Goal: Transaction & Acquisition: Purchase product/service

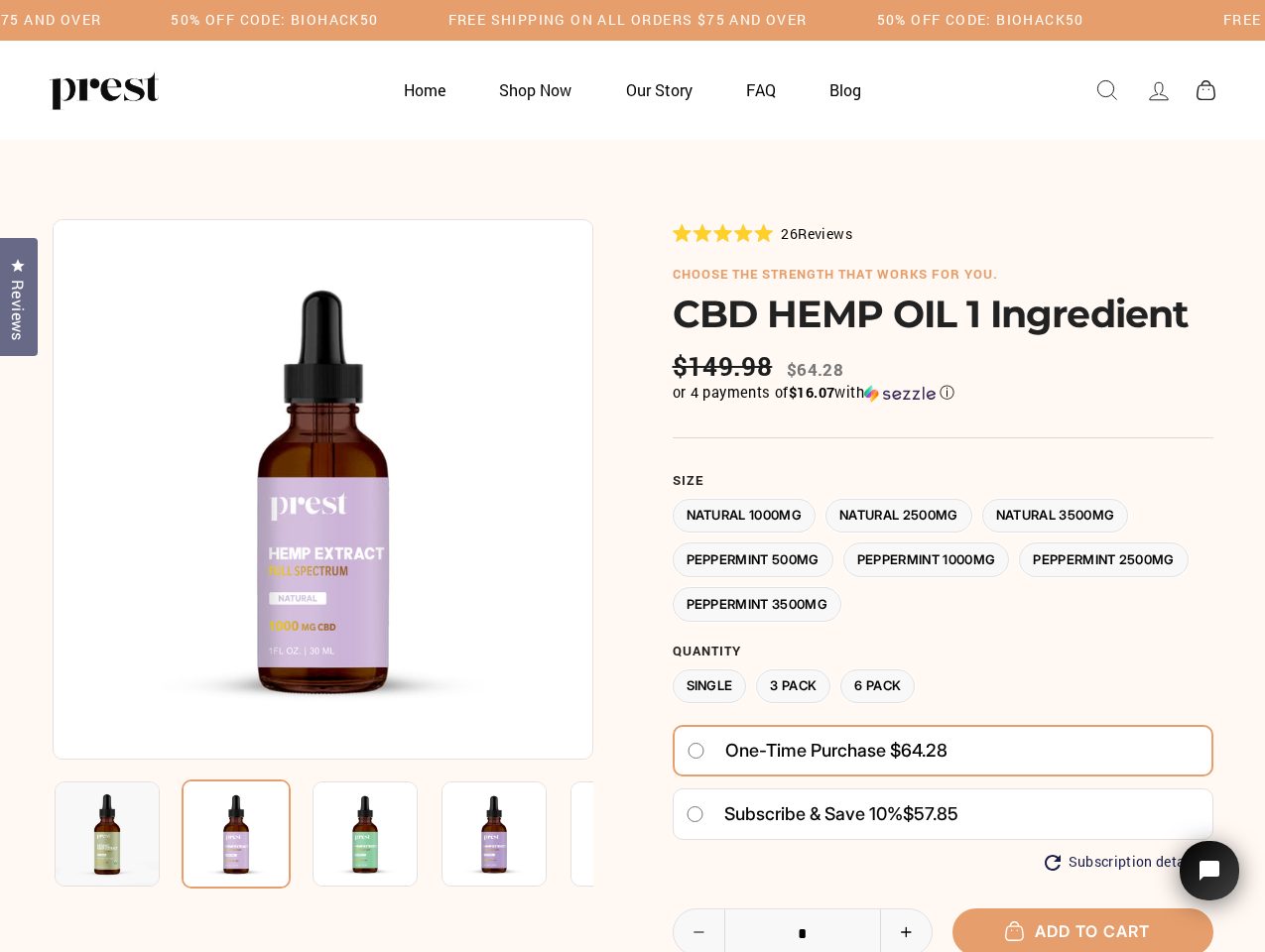
click at [632, 476] on div at bounding box center [633, 722] width 1161 height 1007
click at [378, 20] on h5 "50% OFF CODE: BIOHACK50" at bounding box center [275, 20] width 207 height 17
click at [322, 489] on img at bounding box center [322, 488] width 540 height 540
click at [322, 835] on img at bounding box center [365, 835] width 105 height 105
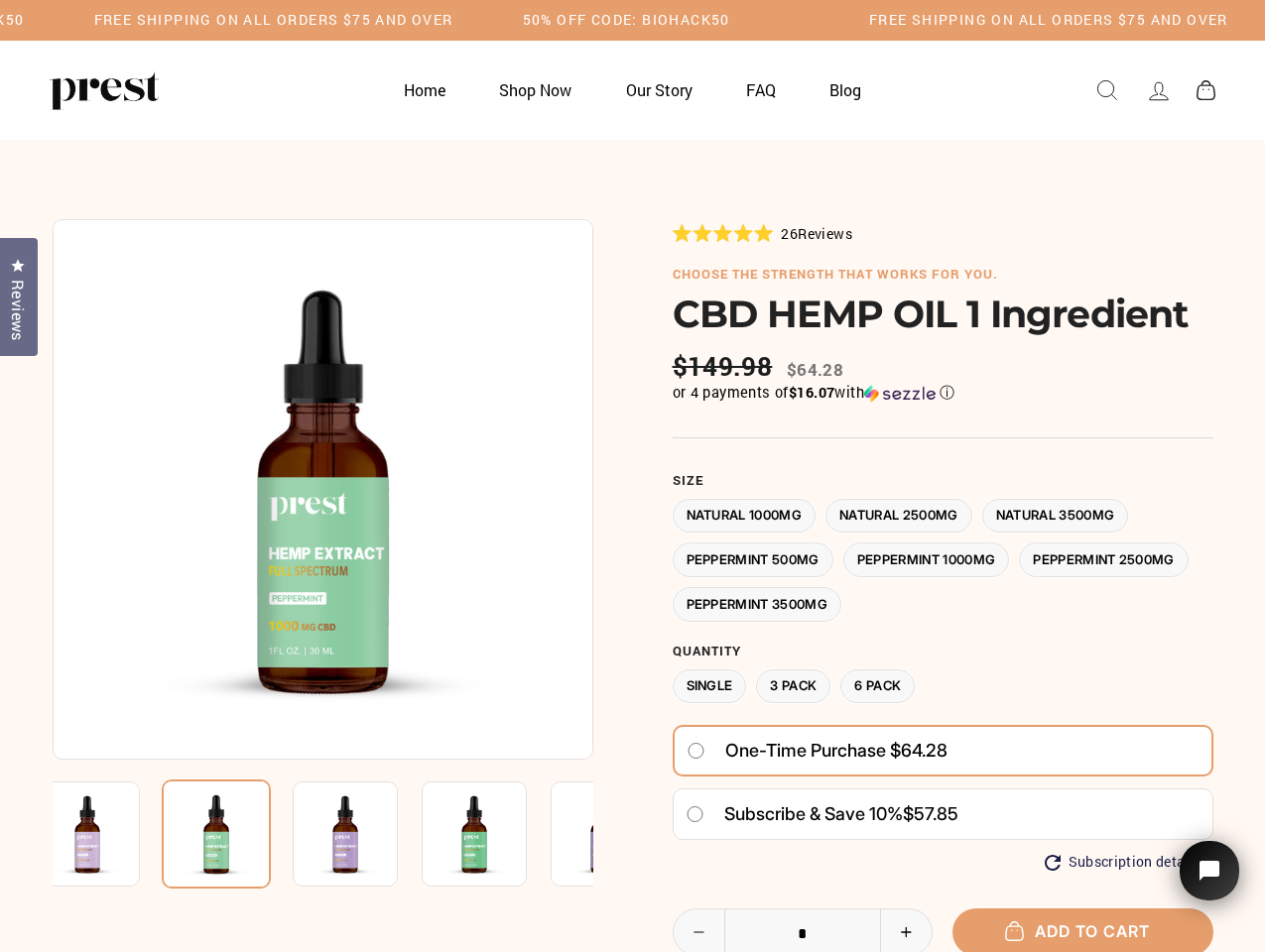
click at [107, 835] on img at bounding box center [88, 835] width 105 height 105
click at [236, 835] on img at bounding box center [217, 835] width 109 height 109
click at [365, 835] on img at bounding box center [345, 835] width 105 height 105
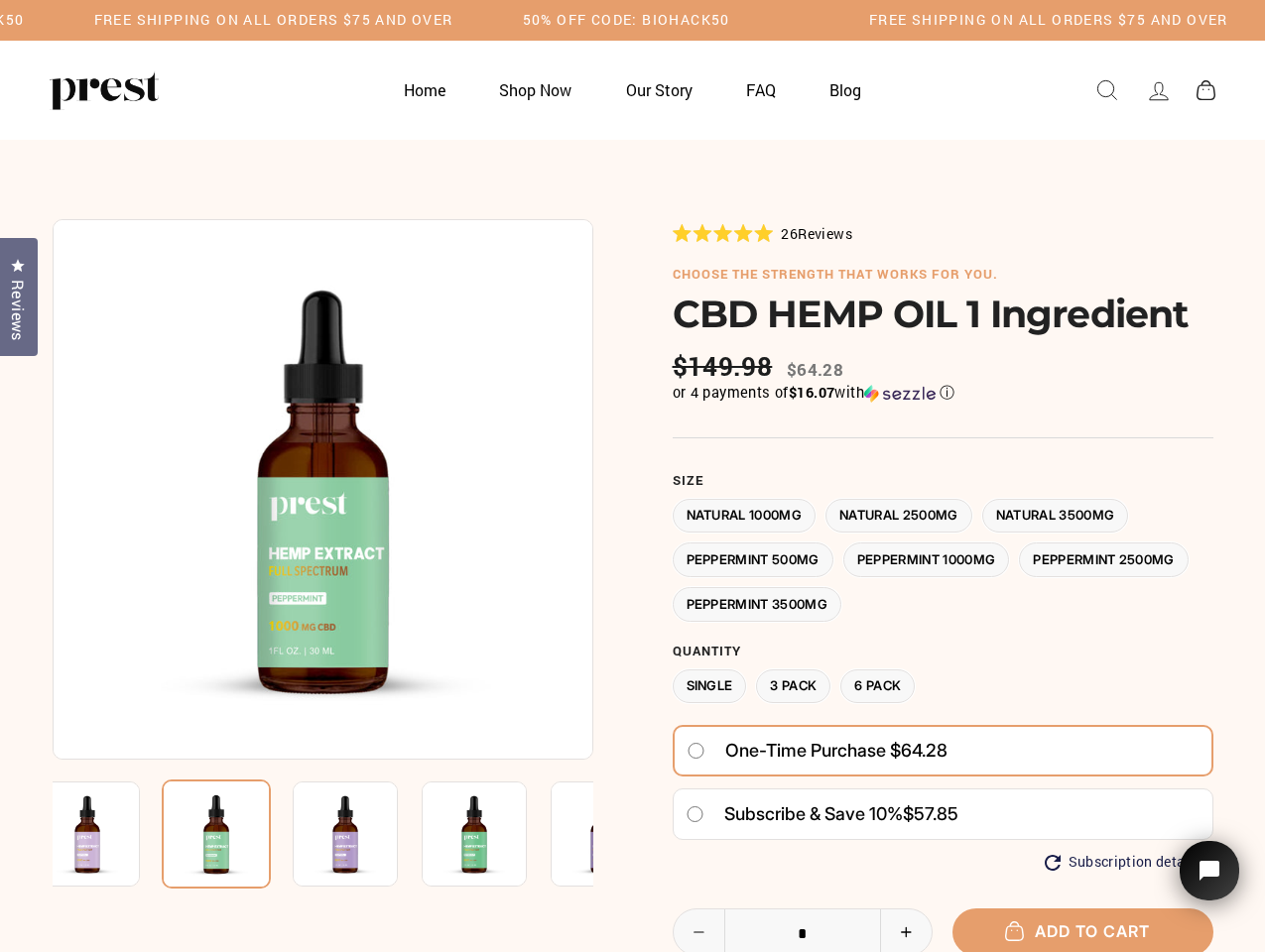
click at [365, 835] on img at bounding box center [345, 835] width 105 height 105
